Goal: Information Seeking & Learning: Learn about a topic

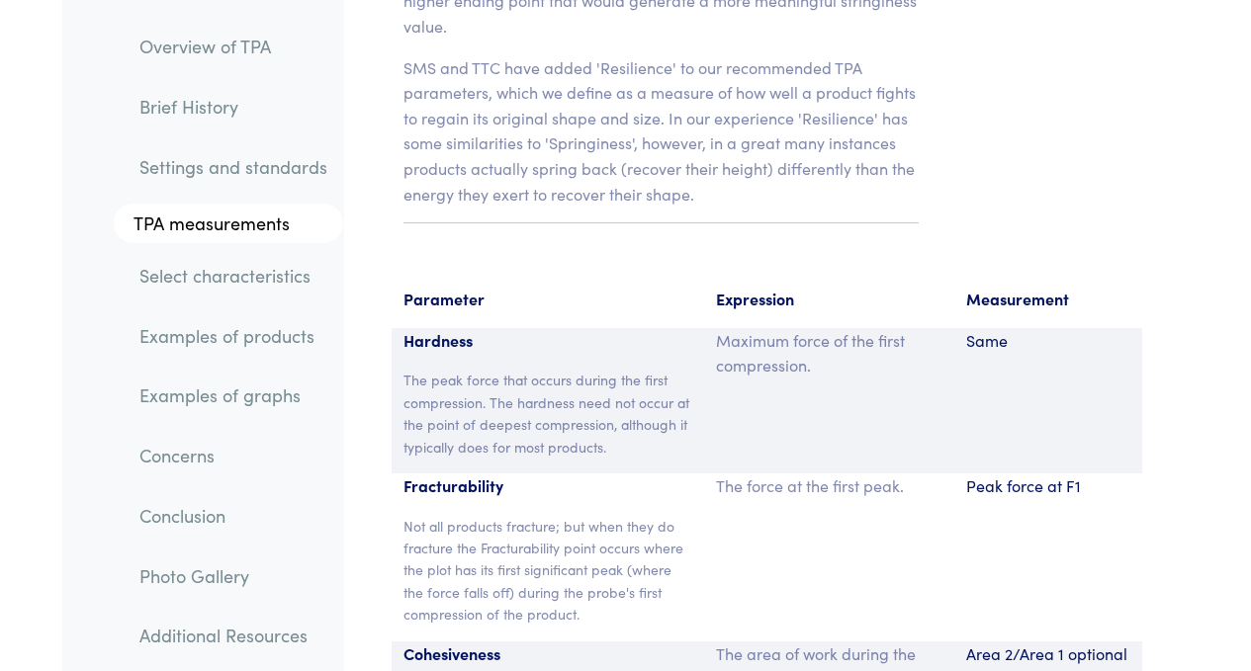
scroll to position [14764, 0]
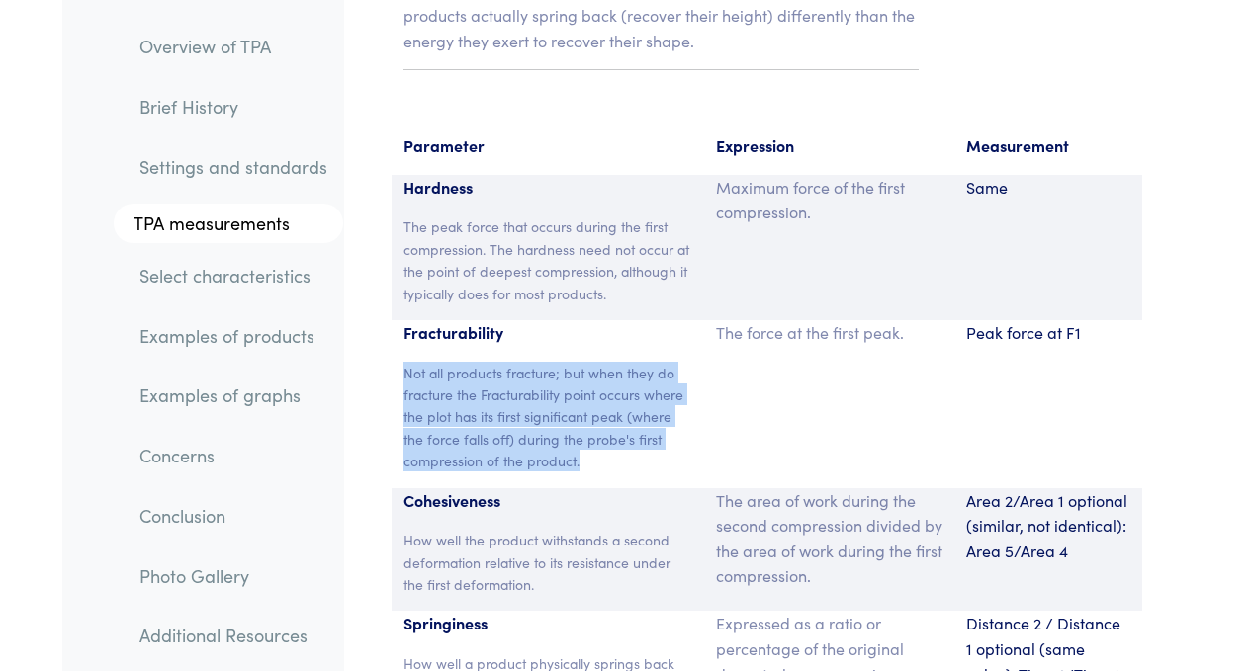
drag, startPoint x: 596, startPoint y: 292, endPoint x: 384, endPoint y: 195, distance: 233.6
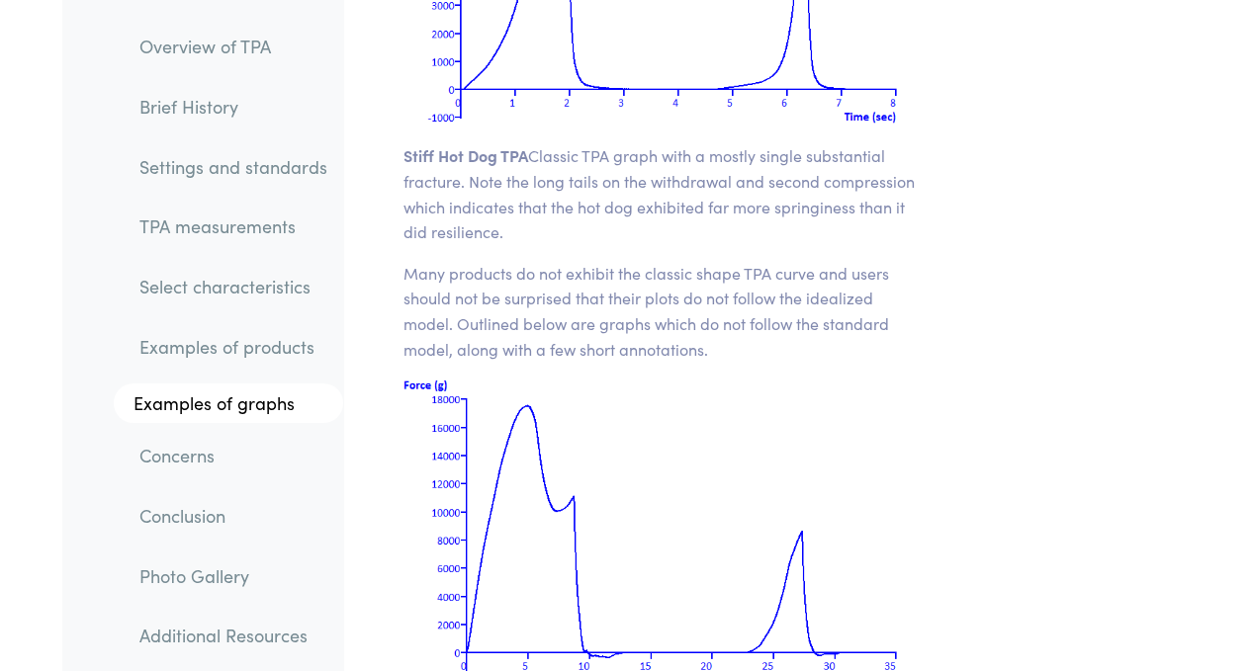
scroll to position [28299, 0]
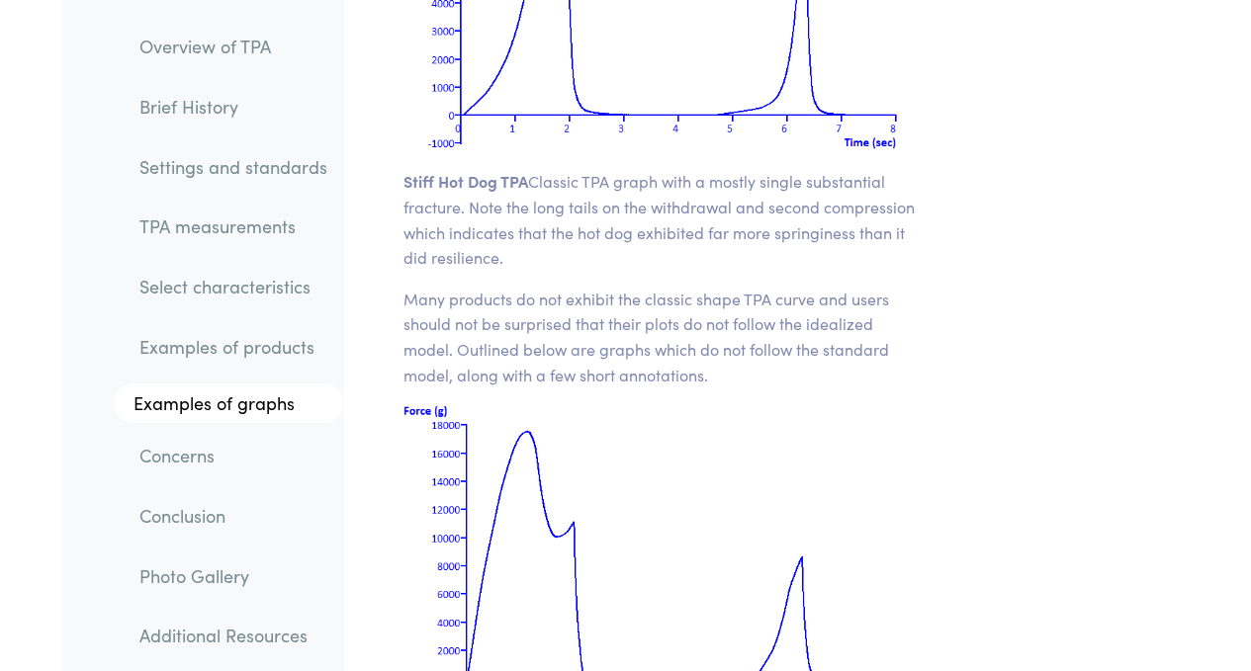
drag, startPoint x: 404, startPoint y: 65, endPoint x: 702, endPoint y: 580, distance: 595.0
copy section "Many products do not exhibit the classic shape TPA curve and users should not b…"
click at [742, 403] on img at bounding box center [660, 557] width 515 height 309
click at [863, 436] on img at bounding box center [660, 557] width 515 height 309
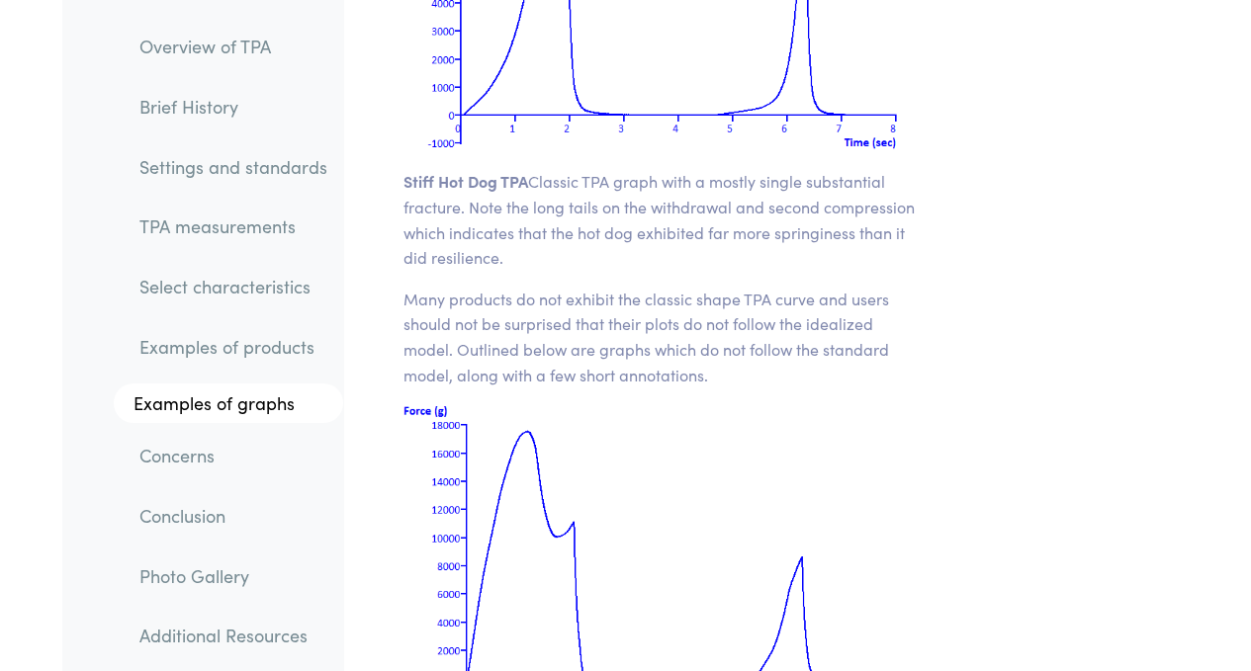
click at [726, 403] on img at bounding box center [660, 557] width 515 height 309
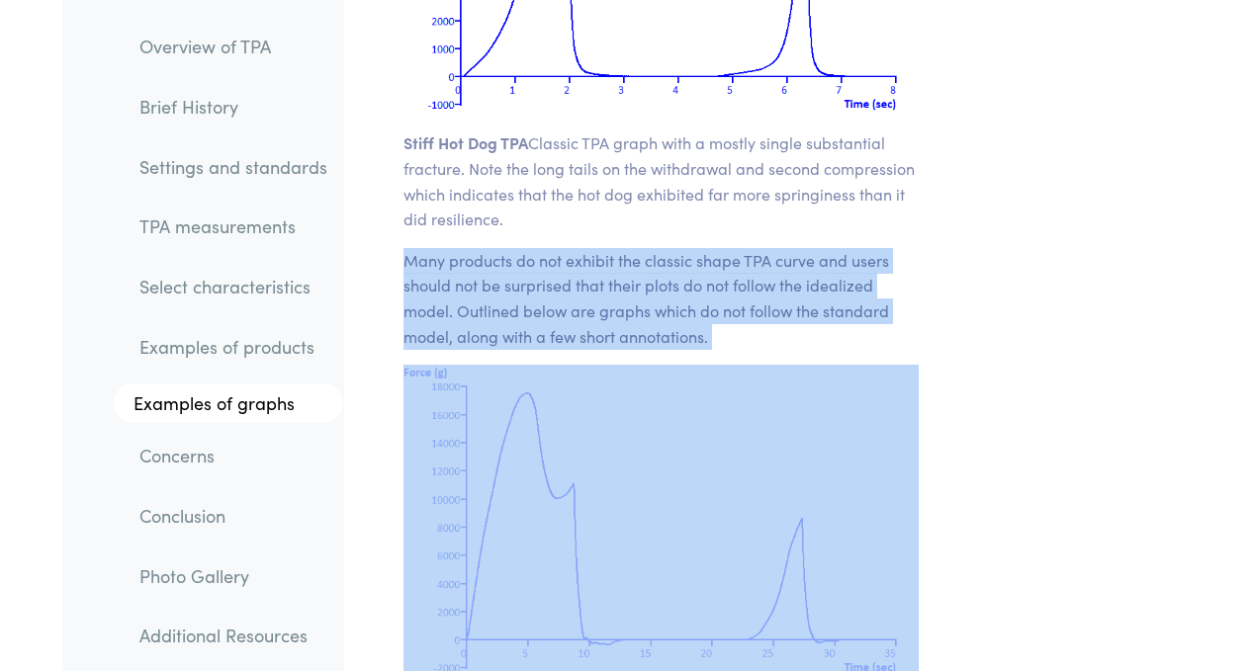
scroll to position [28373, 0]
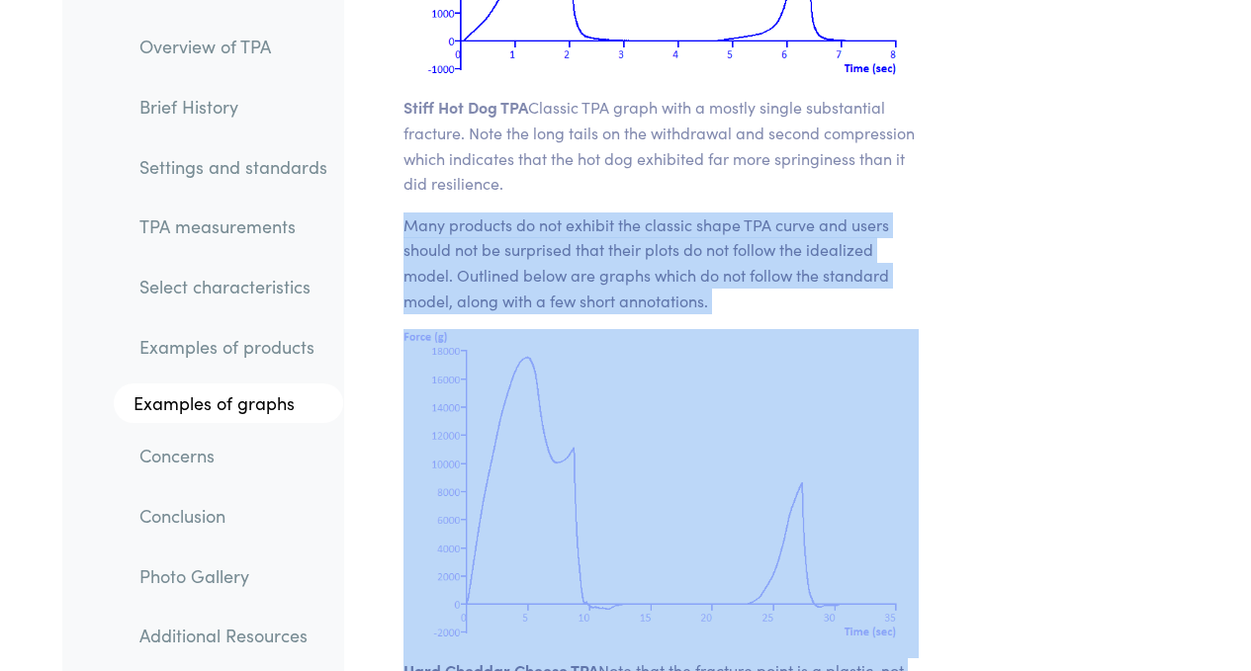
drag, startPoint x: 403, startPoint y: 196, endPoint x: 742, endPoint y: 520, distance: 468.6
copy section "Many products do not exhibit the classic shape TPA curve and users should not b…"
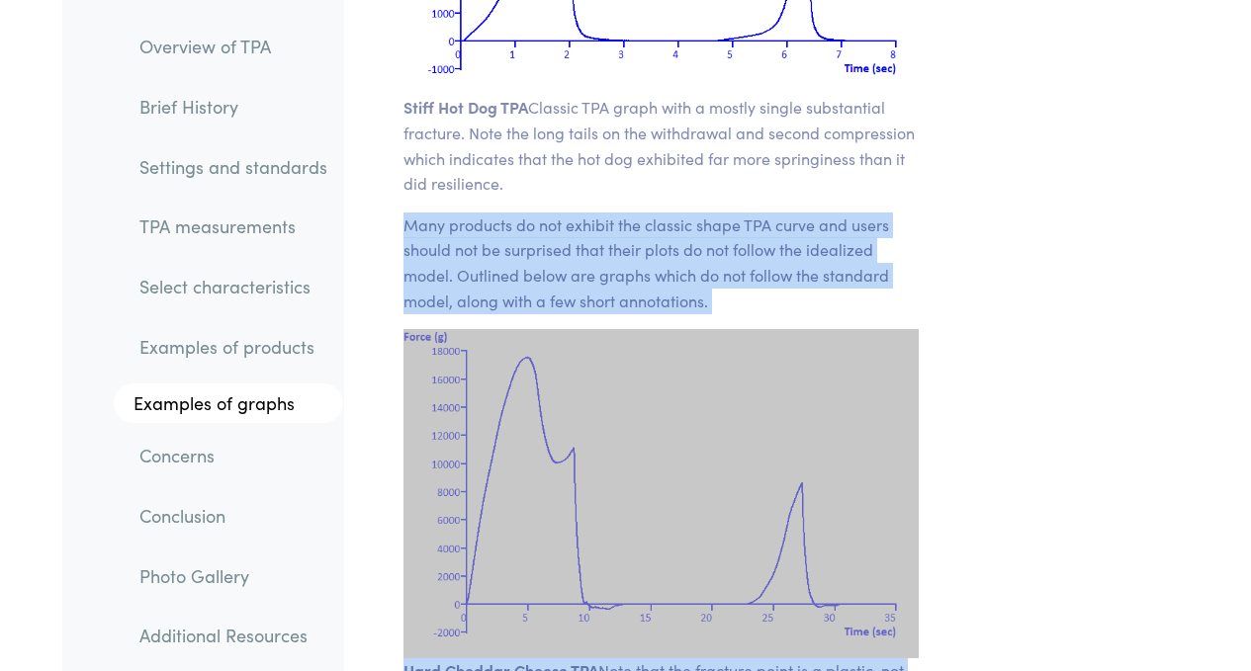
click at [883, 329] on img at bounding box center [660, 483] width 515 height 309
click at [769, 329] on img at bounding box center [660, 483] width 515 height 309
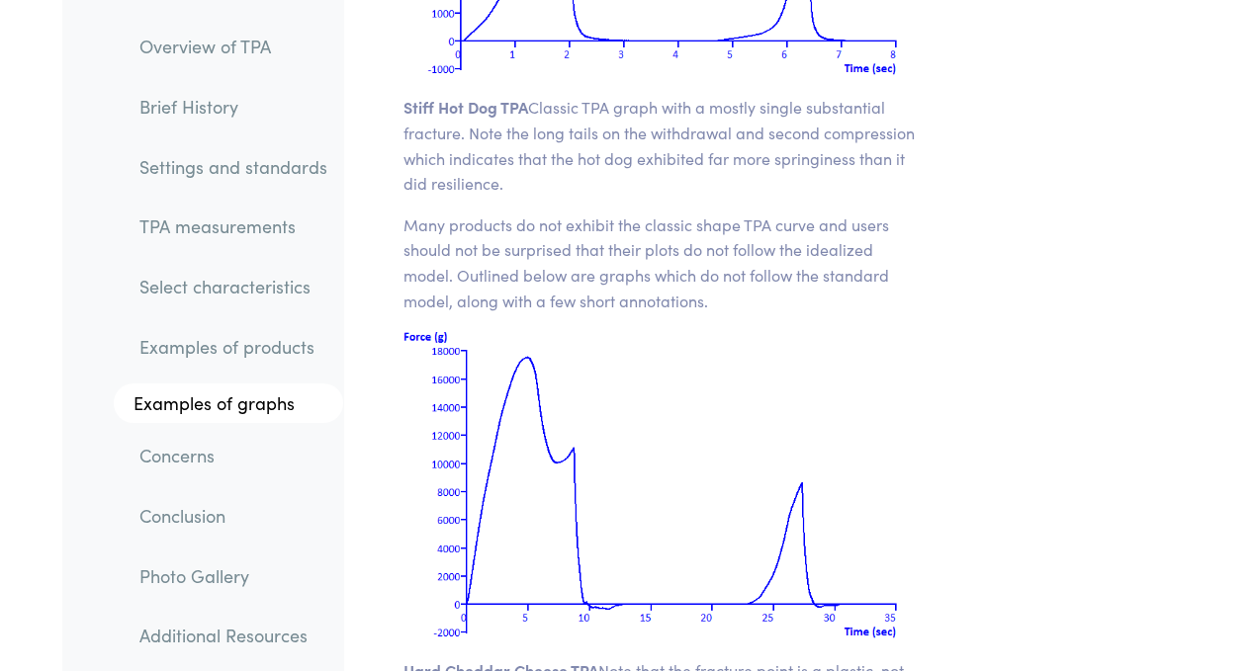
click at [698, 329] on img at bounding box center [660, 483] width 515 height 309
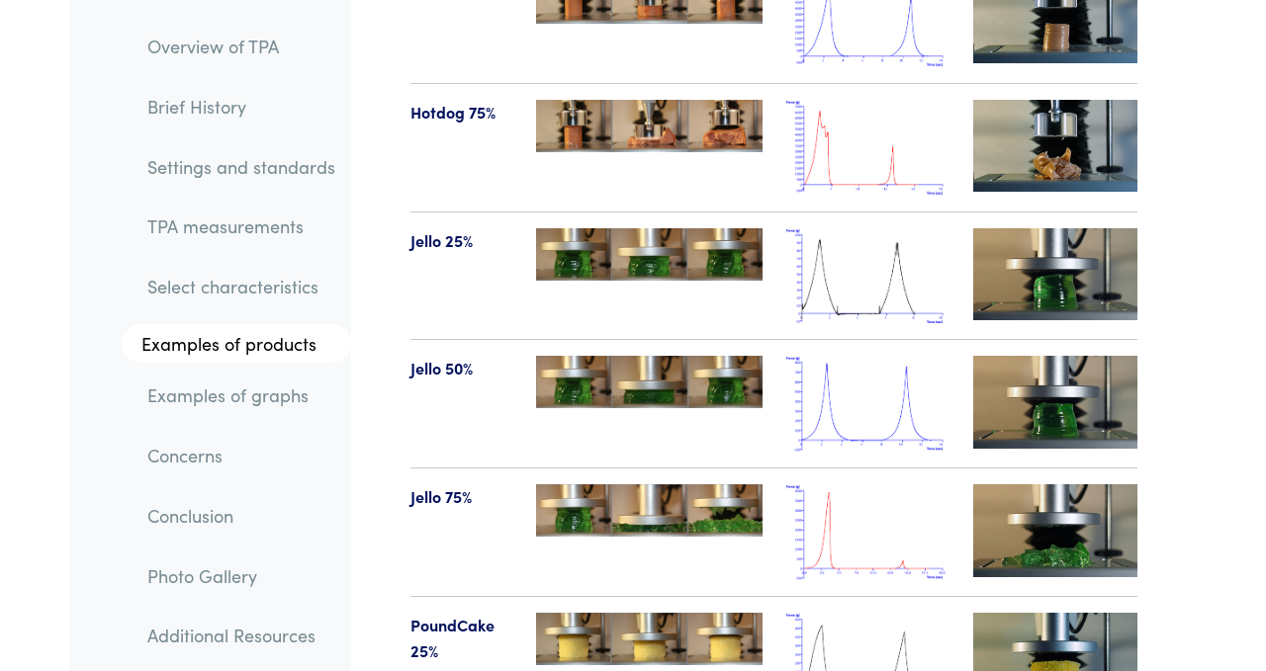
scroll to position [24903, 0]
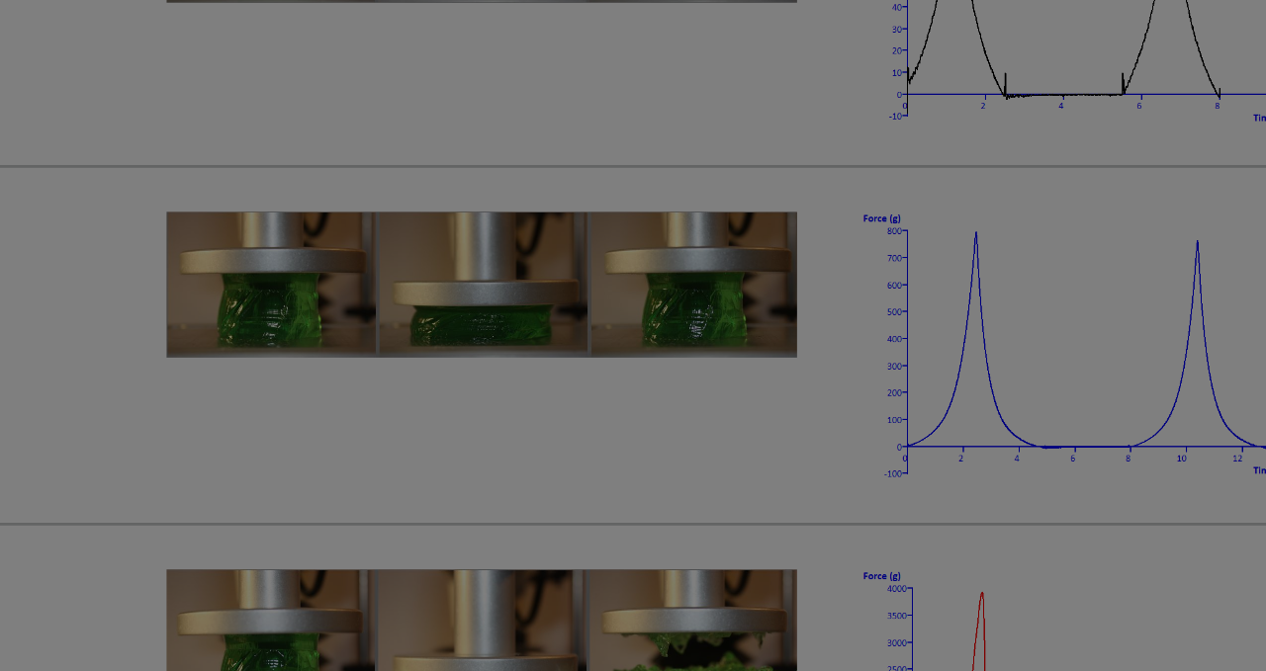
click at [731, 370] on div "× Poundcake 50%" at bounding box center [633, 335] width 1266 height 671
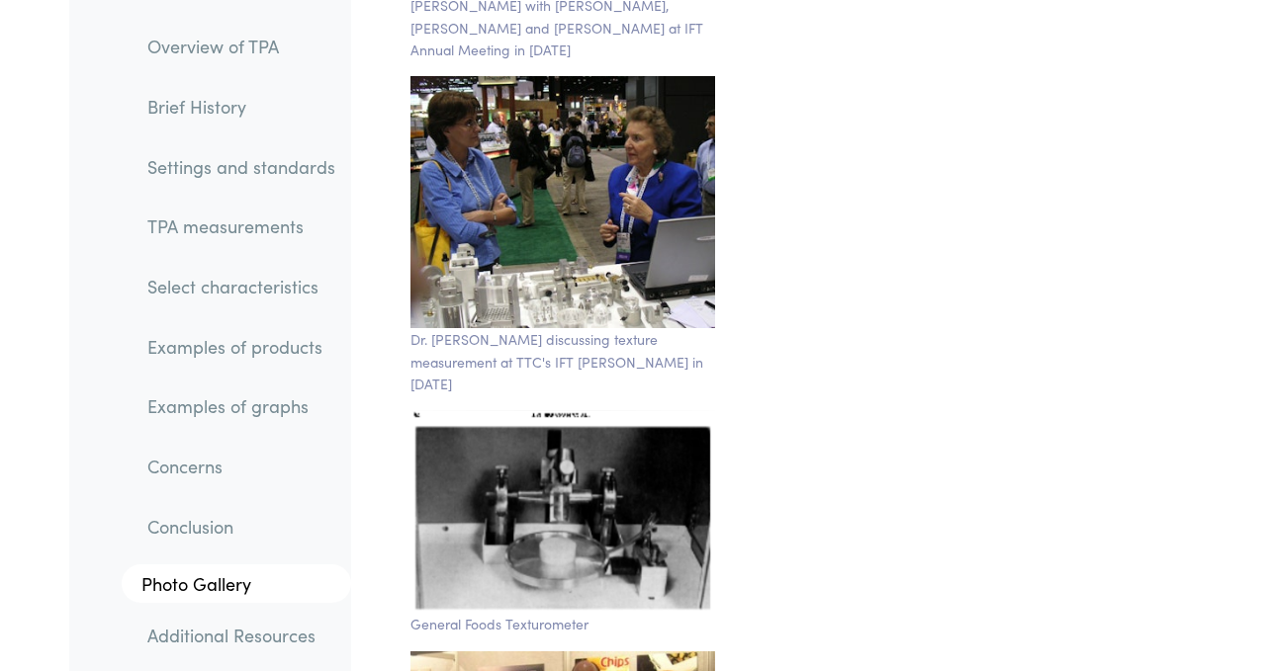
scroll to position [35911, 0]
